Goal: Task Accomplishment & Management: Complete application form

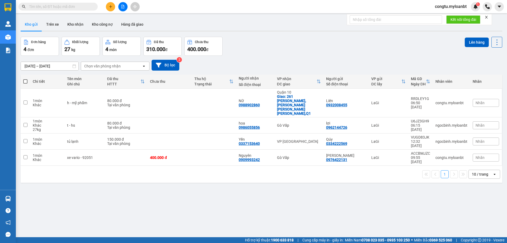
click at [89, 6] on input "text" at bounding box center [60, 7] width 62 height 6
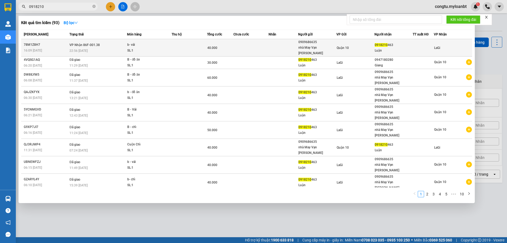
type input "0918210"
click at [301, 46] on div "nhà May Vạn [PERSON_NAME]" at bounding box center [317, 50] width 38 height 11
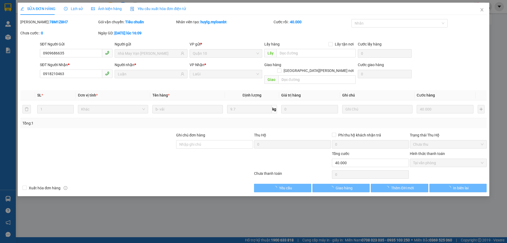
type input "0909686635"
type input "nhà May Vạn [PERSON_NAME]"
type input "0918210463"
type input "Luận"
type input "40.000"
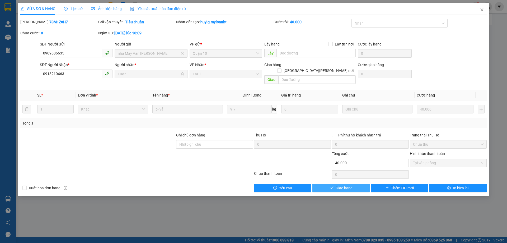
click at [345, 185] on span "Giao hàng" at bounding box center [343, 188] width 17 height 6
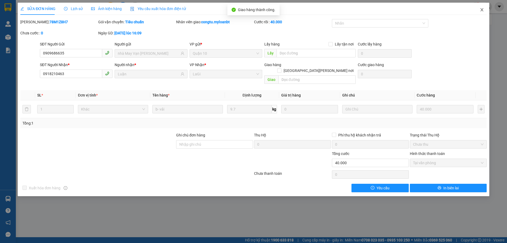
click at [484, 10] on span "Close" at bounding box center [481, 10] width 15 height 15
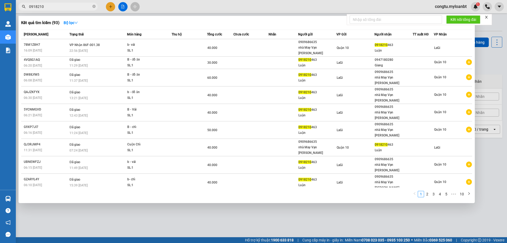
click at [96, 7] on span "0918210" at bounding box center [57, 7] width 79 height 8
click at [94, 6] on icon "close-circle" at bounding box center [93, 6] width 3 height 3
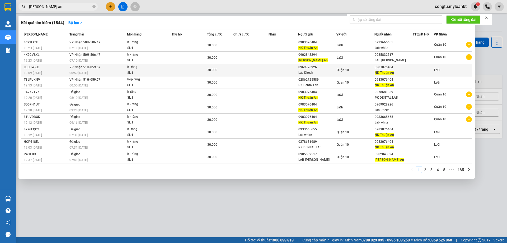
type input "[PERSON_NAME] an"
click at [447, 70] on div "LaGi" at bounding box center [453, 70] width 38 height 6
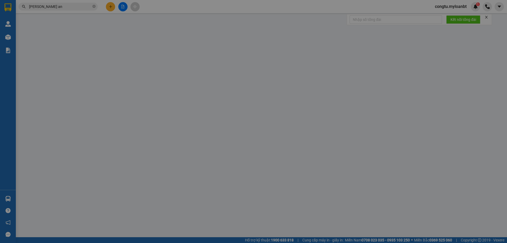
type input "0969928926"
type input "Lab Ditech"
type input "0983076404"
type input "NK Thuận An"
type input "30.000"
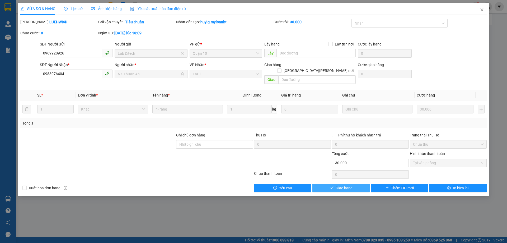
click at [339, 185] on span "Giao hàng" at bounding box center [343, 188] width 17 height 6
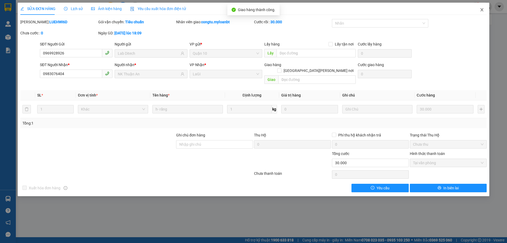
click at [480, 6] on span "Close" at bounding box center [481, 10] width 15 height 15
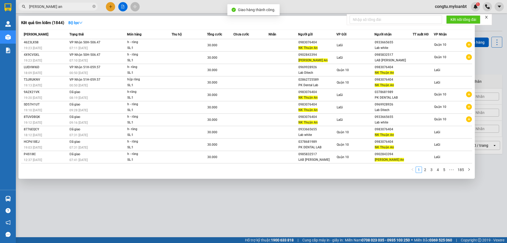
click at [72, 5] on input "[PERSON_NAME] an" at bounding box center [60, 7] width 62 height 6
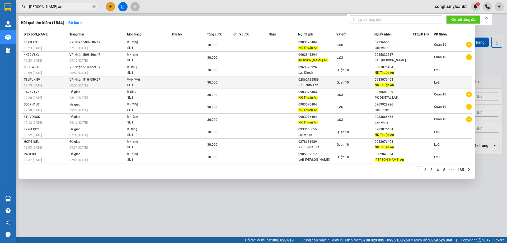
click at [412, 82] on div "0983076404" at bounding box center [393, 80] width 38 height 6
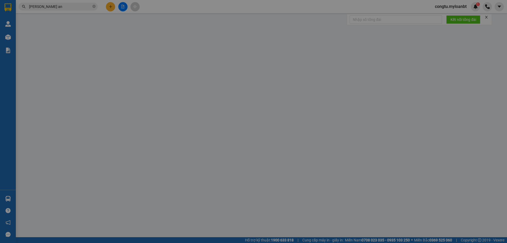
type input "02862725589"
type input "PK Dental Lab"
type input "0983076404"
type input "NK Thuận An"
type input "30.000"
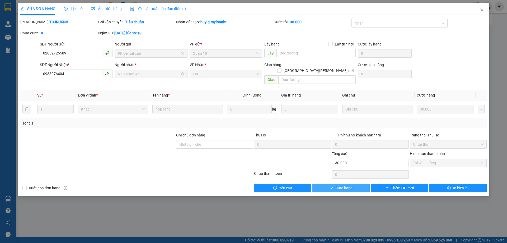
click at [358, 183] on button "Giao hàng" at bounding box center [340, 187] width 57 height 8
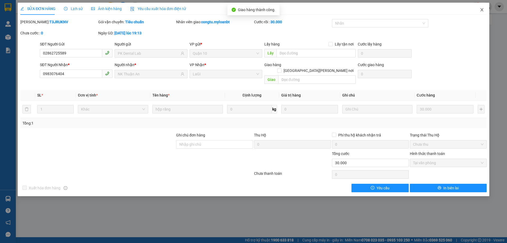
click at [478, 11] on span "Close" at bounding box center [481, 10] width 15 height 15
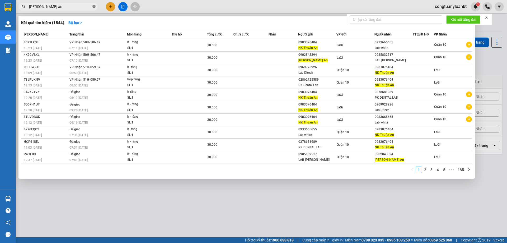
click at [93, 7] on icon "close-circle" at bounding box center [93, 6] width 3 height 3
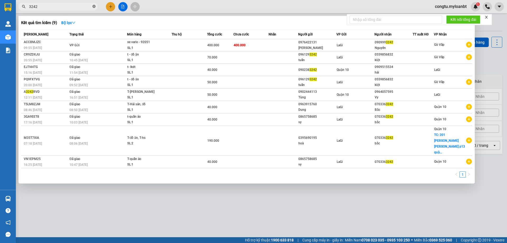
type input "3242"
